Goal: Transaction & Acquisition: Purchase product/service

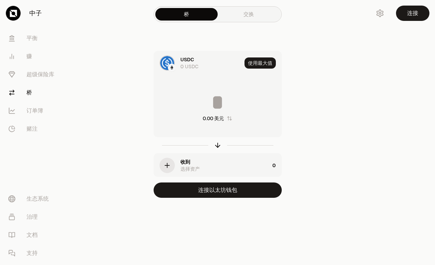
click at [168, 160] on div "button" at bounding box center [167, 165] width 15 height 15
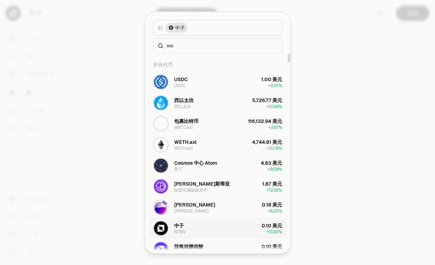
click at [240, 230] on button "中子 NTRN 0.10 美元 + 10.97%" at bounding box center [217, 228] width 137 height 21
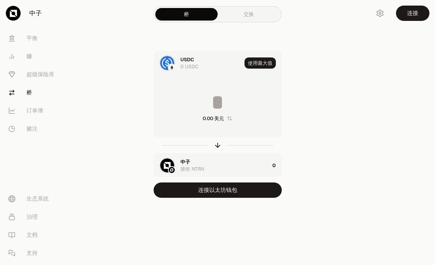
click at [217, 109] on input at bounding box center [218, 102] width 128 height 21
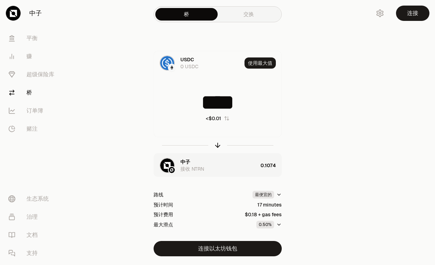
type input "****"
click at [277, 225] on icon "button" at bounding box center [279, 225] width 6 height 6
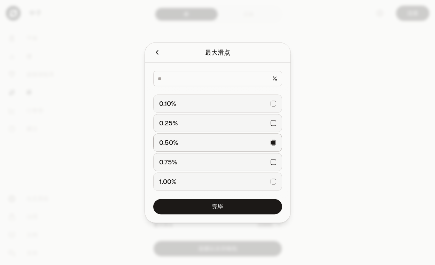
click at [302, 209] on div at bounding box center [217, 132] width 435 height 265
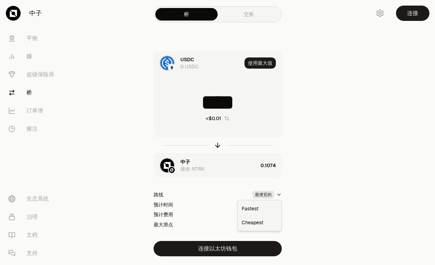
click at [279, 195] on html "中子 [PERSON_NAME] 赚 超级保险库 桥 订单簿 赌注 生态系统 治理 文档 支持 桥 交换 USDC 0 USDC 使用最大值 **** <$0…" at bounding box center [217, 142] width 435 height 284
click at [269, 221] on div "最便宜的" at bounding box center [259, 223] width 41 height 14
click at [279, 226] on icon "button" at bounding box center [279, 225] width 6 height 6
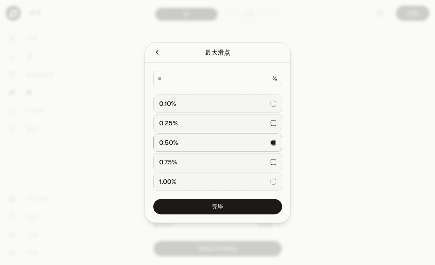
click at [217, 107] on div "0.10%" at bounding box center [217, 103] width 117 height 15
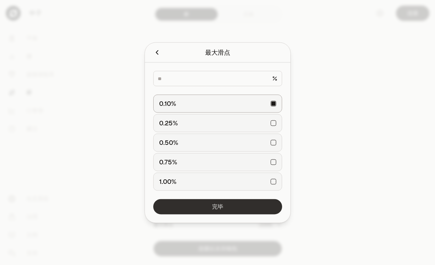
click at [238, 211] on button "完毕" at bounding box center [217, 206] width 129 height 15
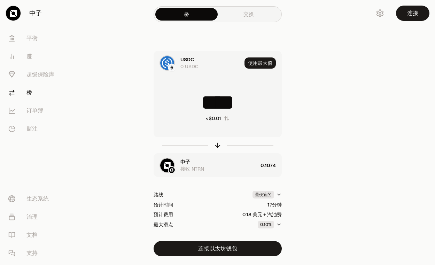
scroll to position [19, 0]
